Goal: Information Seeking & Learning: Find contact information

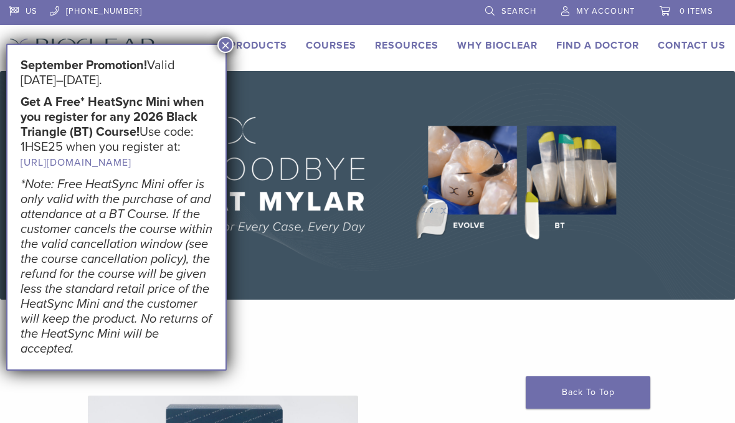
click at [227, 40] on button "×" at bounding box center [225, 45] width 16 height 16
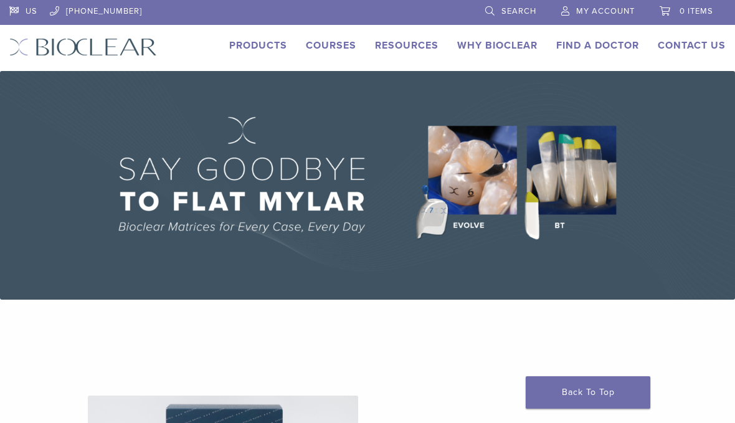
click at [482, 48] on link "Why Bioclear" at bounding box center [497, 45] width 80 height 12
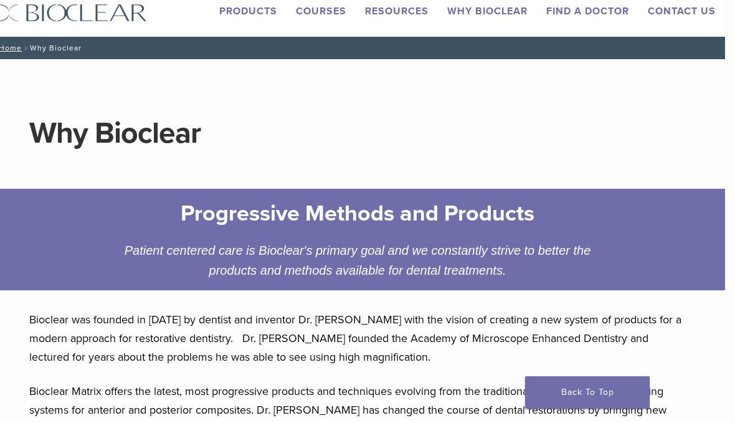
scroll to position [0, 9]
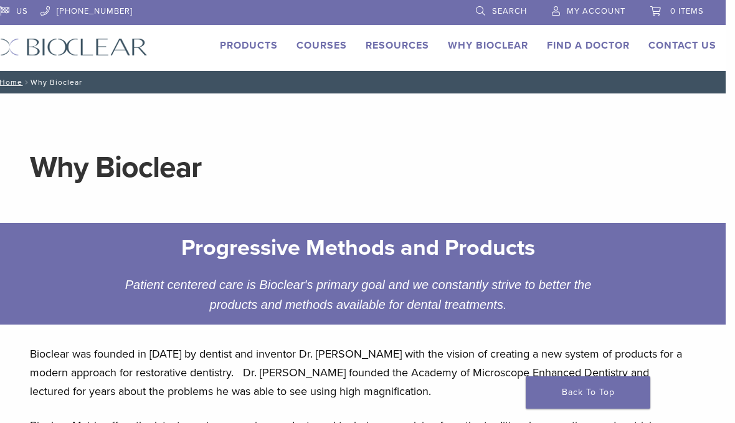
click at [575, 49] on link "Find A Doctor" at bounding box center [588, 45] width 83 height 12
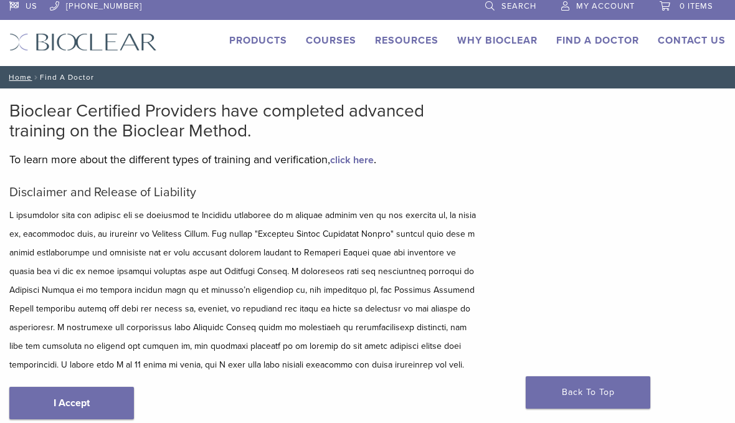
scroll to position [93, 0]
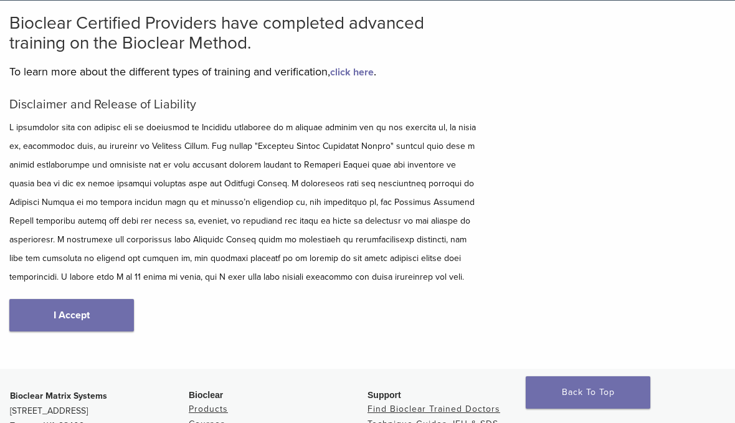
click at [90, 319] on link "I Accept" at bounding box center [71, 315] width 125 height 32
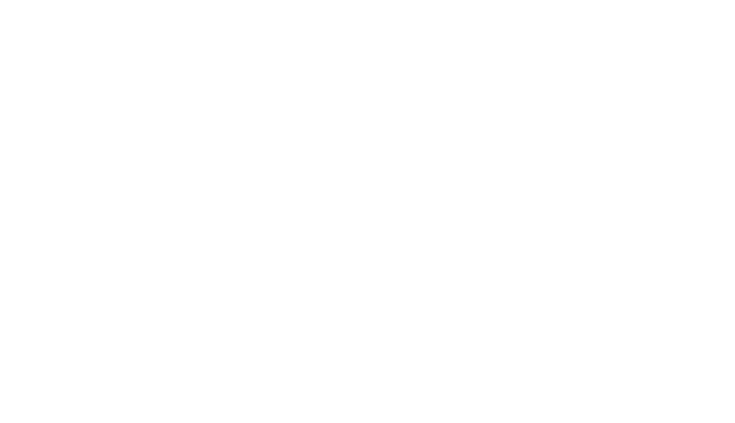
scroll to position [171, 0]
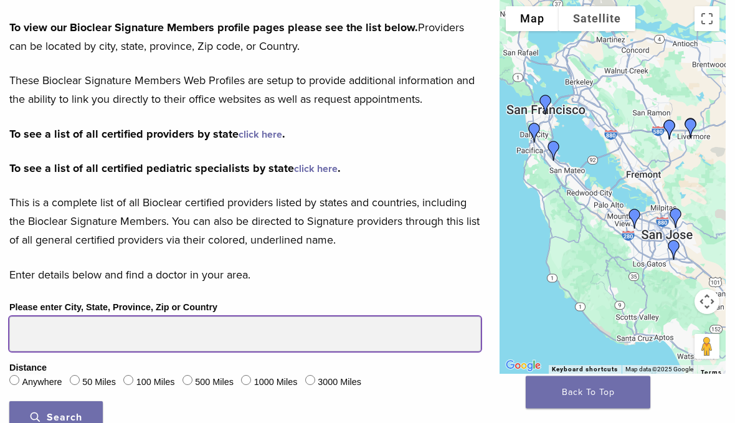
click at [370, 332] on input "Please enter City, State, Province, Zip or Country" at bounding box center [244, 334] width 471 height 35
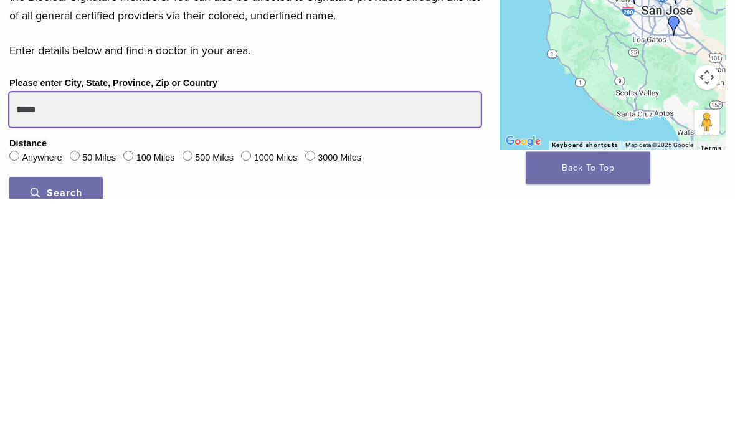
type input "*****"
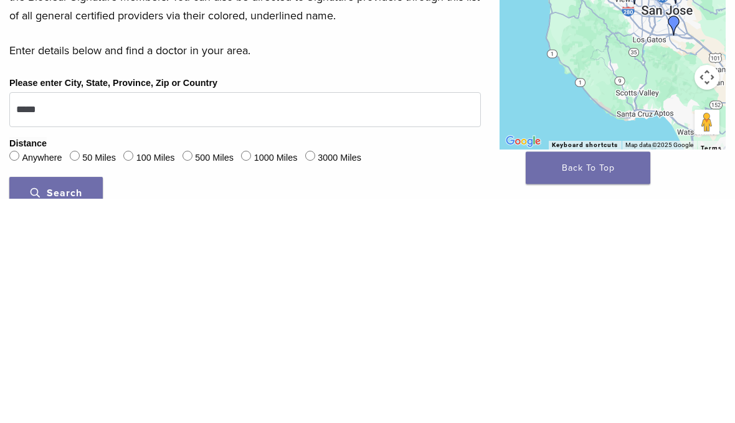
click at [72, 412] on span "Search" at bounding box center [57, 418] width 52 height 12
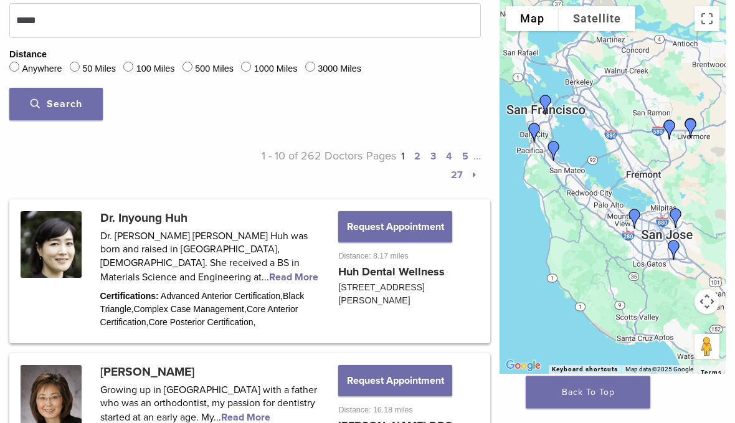
scroll to position [491, 0]
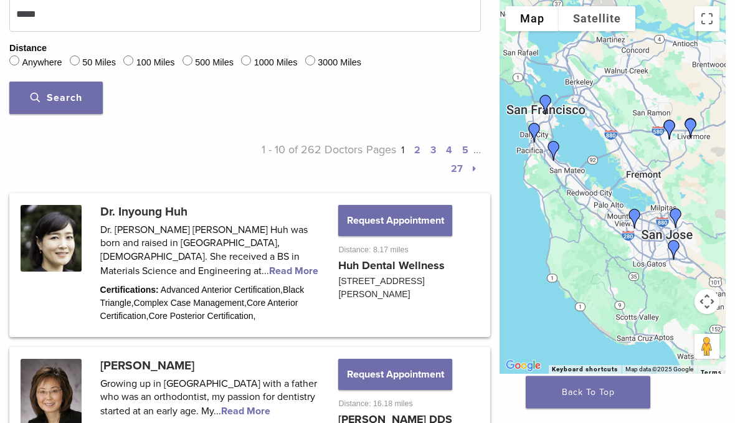
click at [283, 276] on link at bounding box center [249, 266] width 477 height 140
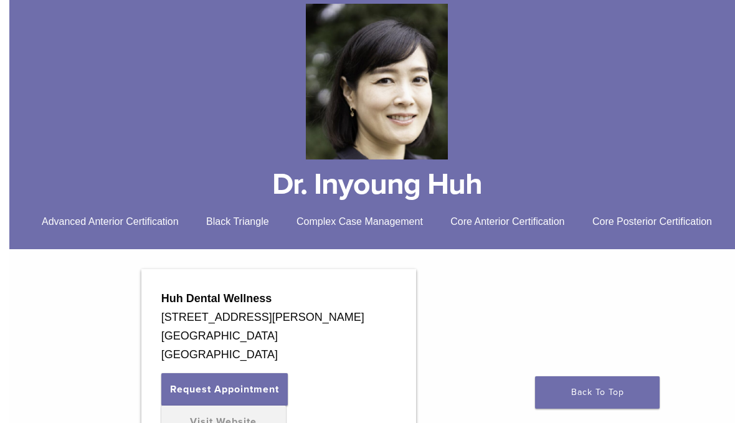
scroll to position [153, 0]
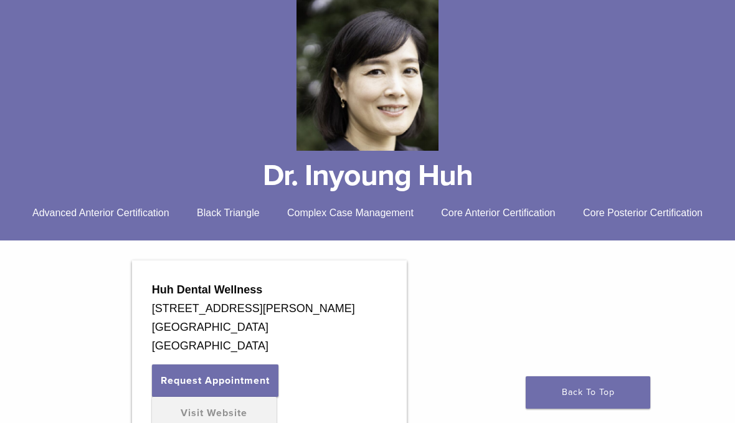
click at [225, 216] on span "Black Triangle" at bounding box center [228, 212] width 63 height 11
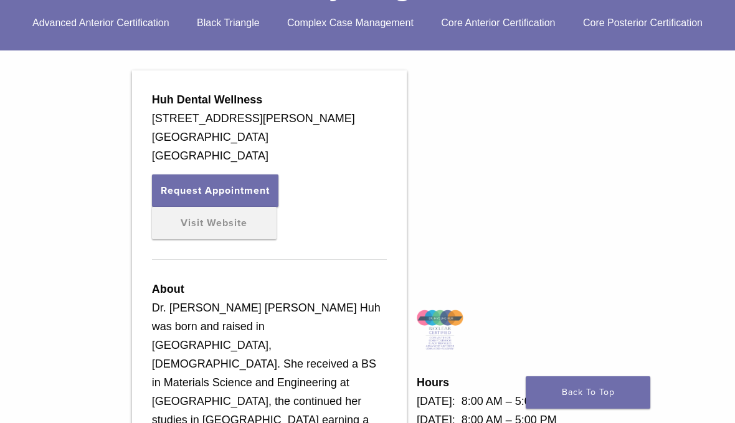
scroll to position [344, 0]
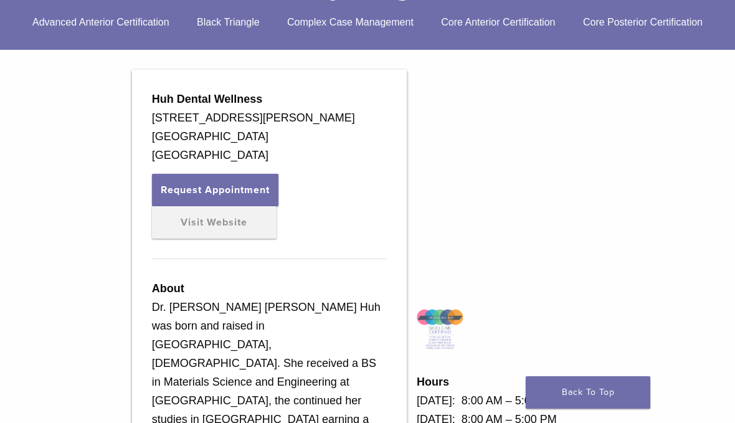
click at [214, 238] on link "Visit Website" at bounding box center [214, 222] width 125 height 32
